Goal: Transaction & Acquisition: Download file/media

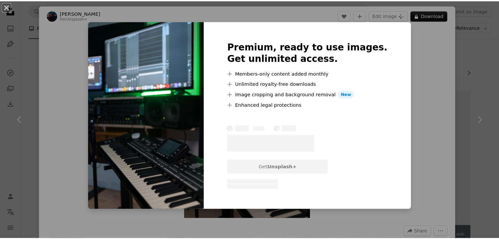
scroll to position [721, 0]
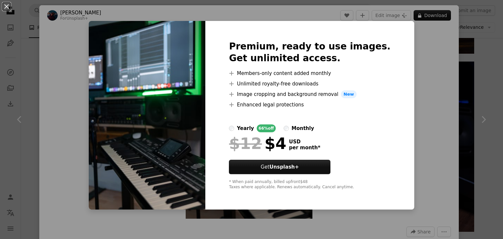
click at [418, 62] on div "An X shape Premium, ready to use images. Get unlimited access. A plus sign Memb…" at bounding box center [251, 119] width 503 height 239
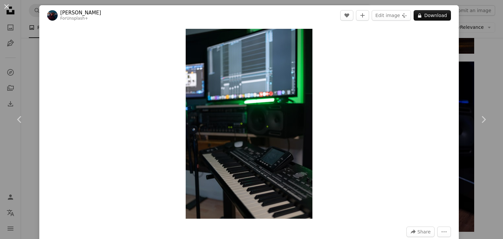
click at [472, 68] on div "An X shape Chevron left Chevron right [PERSON_NAME] For Unsplash+ A heart A plu…" at bounding box center [251, 119] width 503 height 239
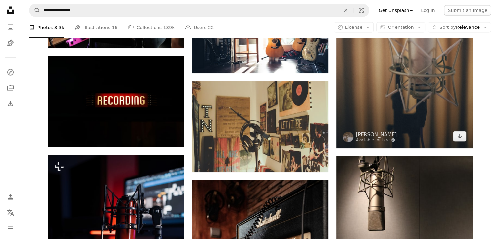
scroll to position [1475, 0]
